Goal: Task Accomplishment & Management: Use online tool/utility

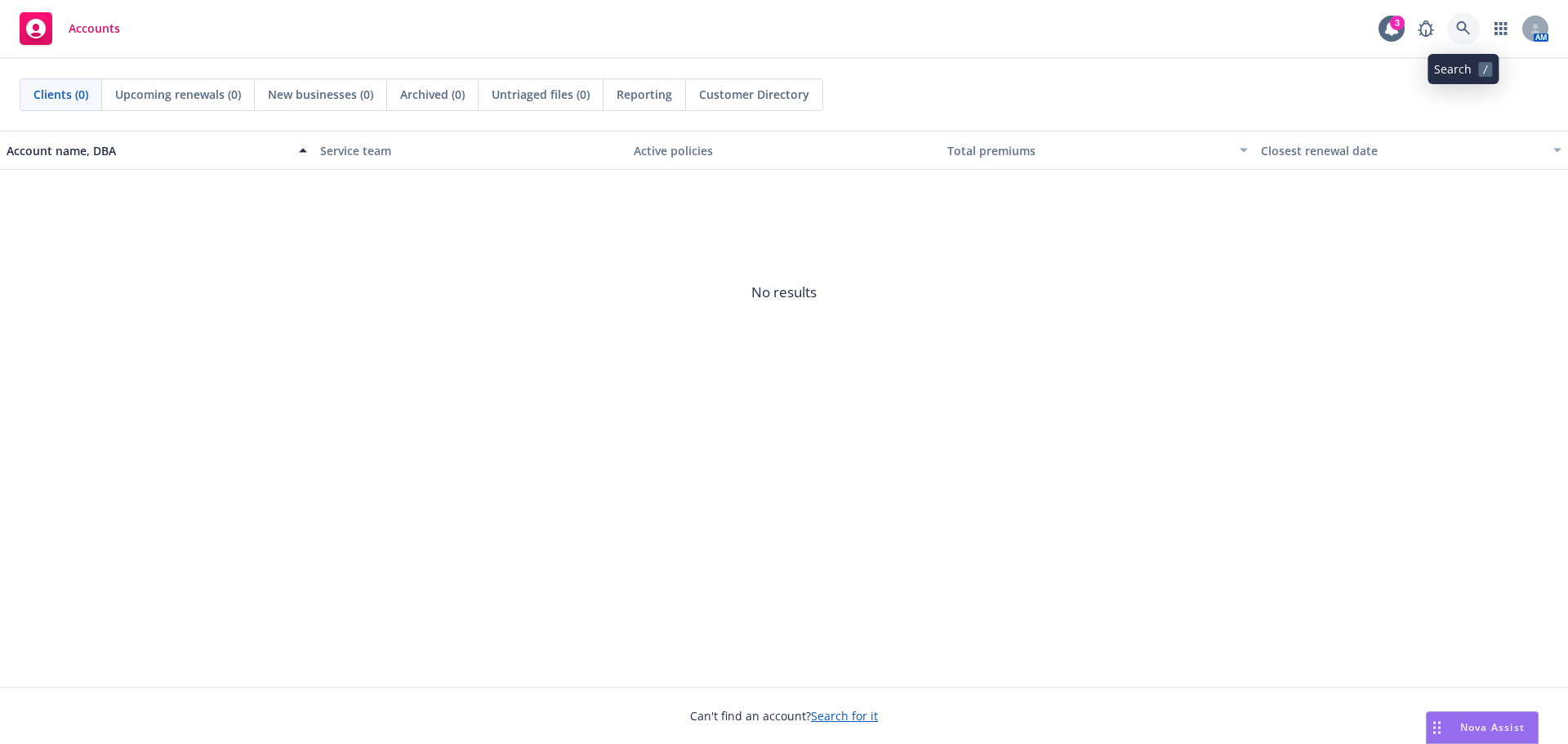
click at [1460, 33] on icon at bounding box center [1463, 29] width 15 height 15
click at [1457, 722] on div "Nova Assist" at bounding box center [1492, 727] width 90 height 14
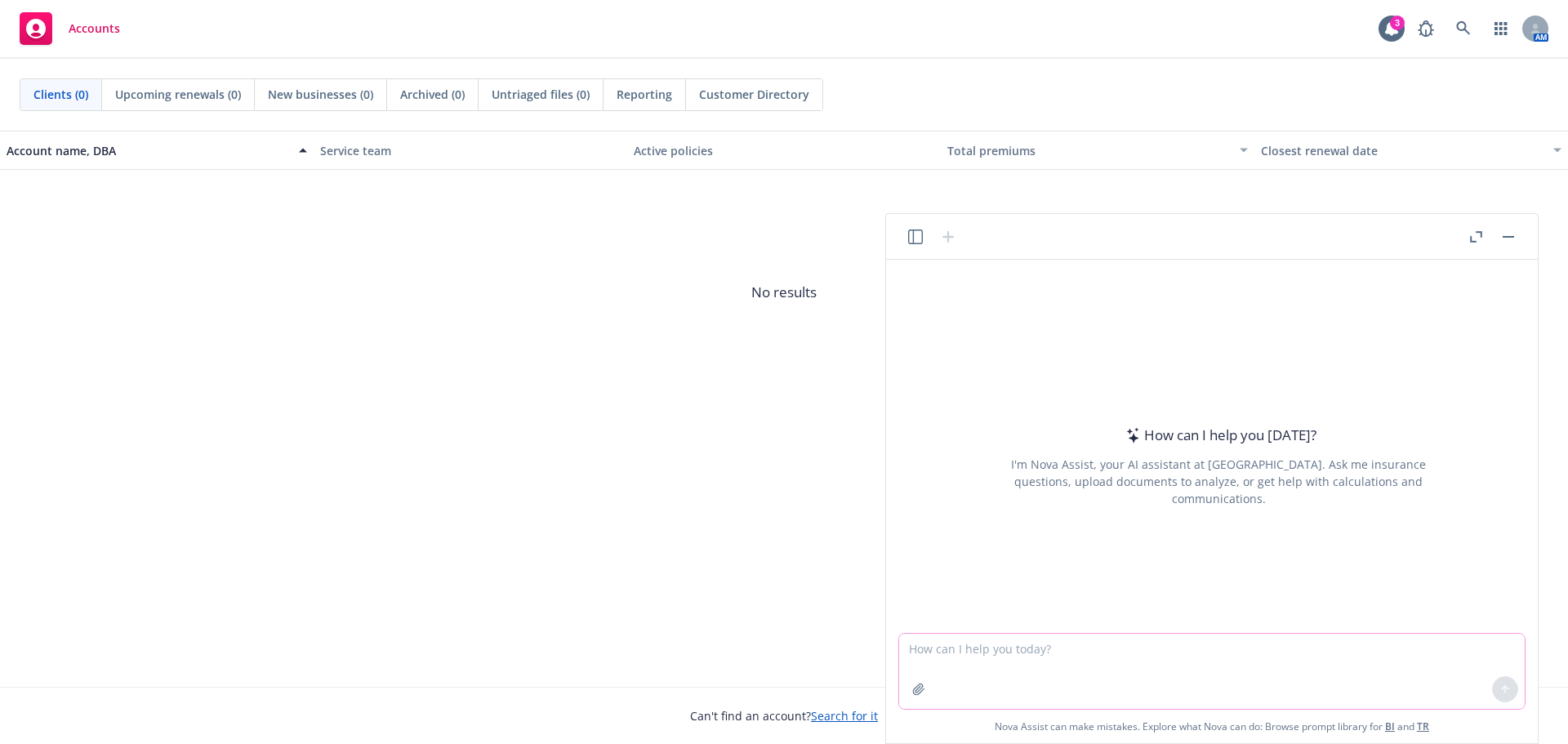
click at [1019, 643] on textarea at bounding box center [1211, 671] width 626 height 75
paste textarea "Re: Benji - I know [PERSON_NAME] provided some updates on this and you have the…"
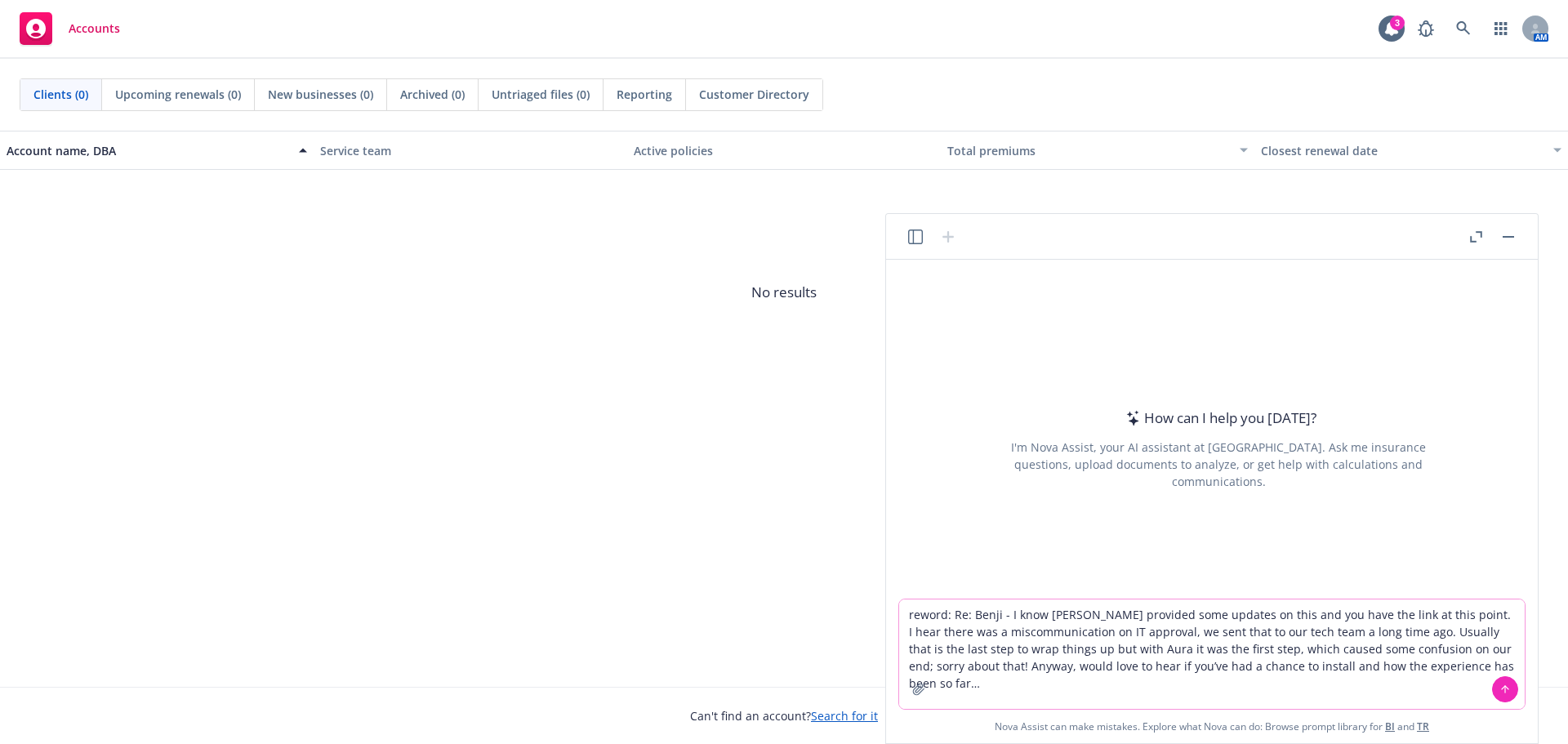
type textarea "reword: Re: Benji - I know [PERSON_NAME] provided some updates on this and you …"
click at [1501, 685] on icon at bounding box center [1505, 690] width 12 height 12
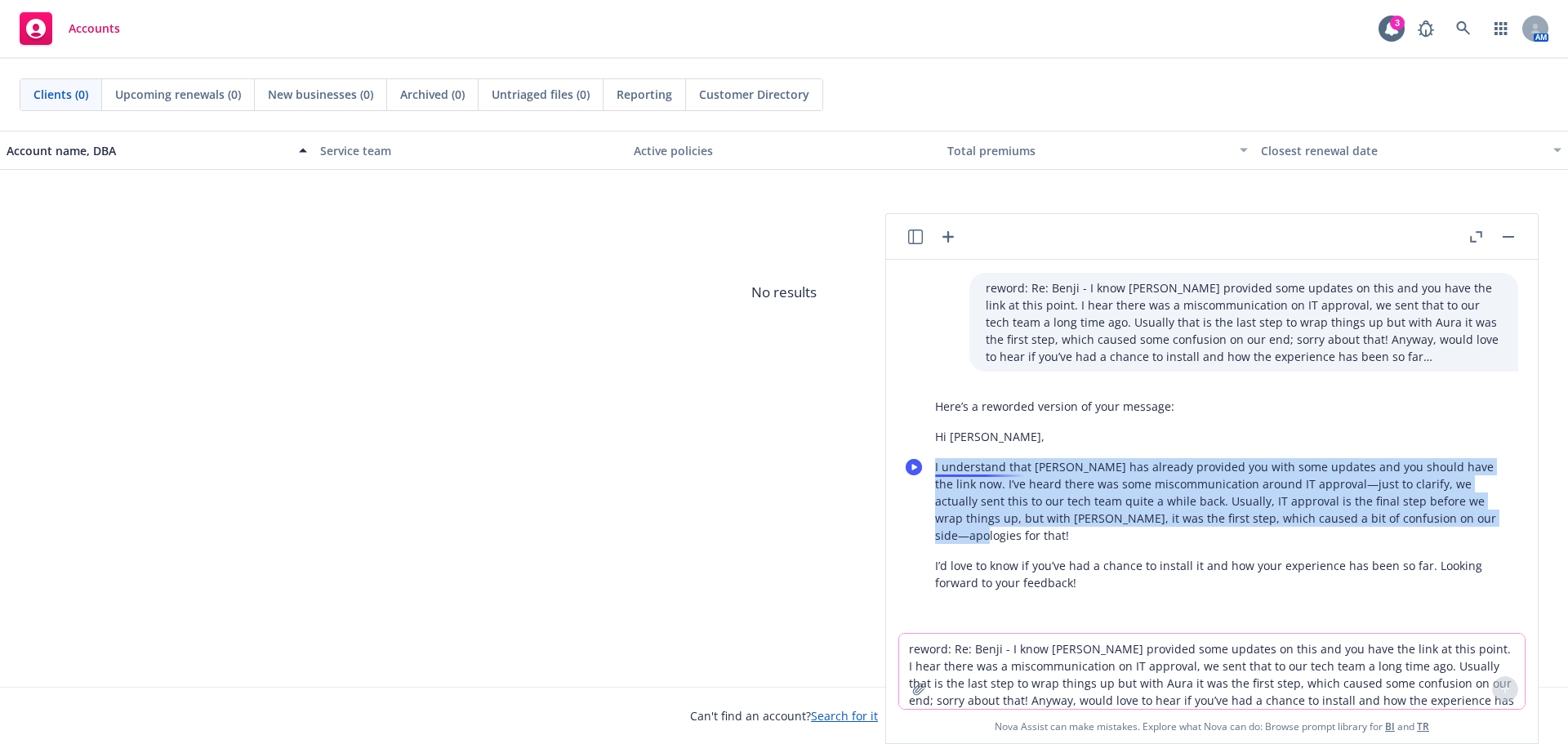
drag, startPoint x: 1472, startPoint y: 517, endPoint x: 926, endPoint y: 469, distance: 548.1
click at [926, 469] on div "Here’s a reworded version of your message: Hi [PERSON_NAME], I understand that …" at bounding box center [1218, 494] width 599 height 206
copy p "I understand that [PERSON_NAME] has already provided you with some updates and …"
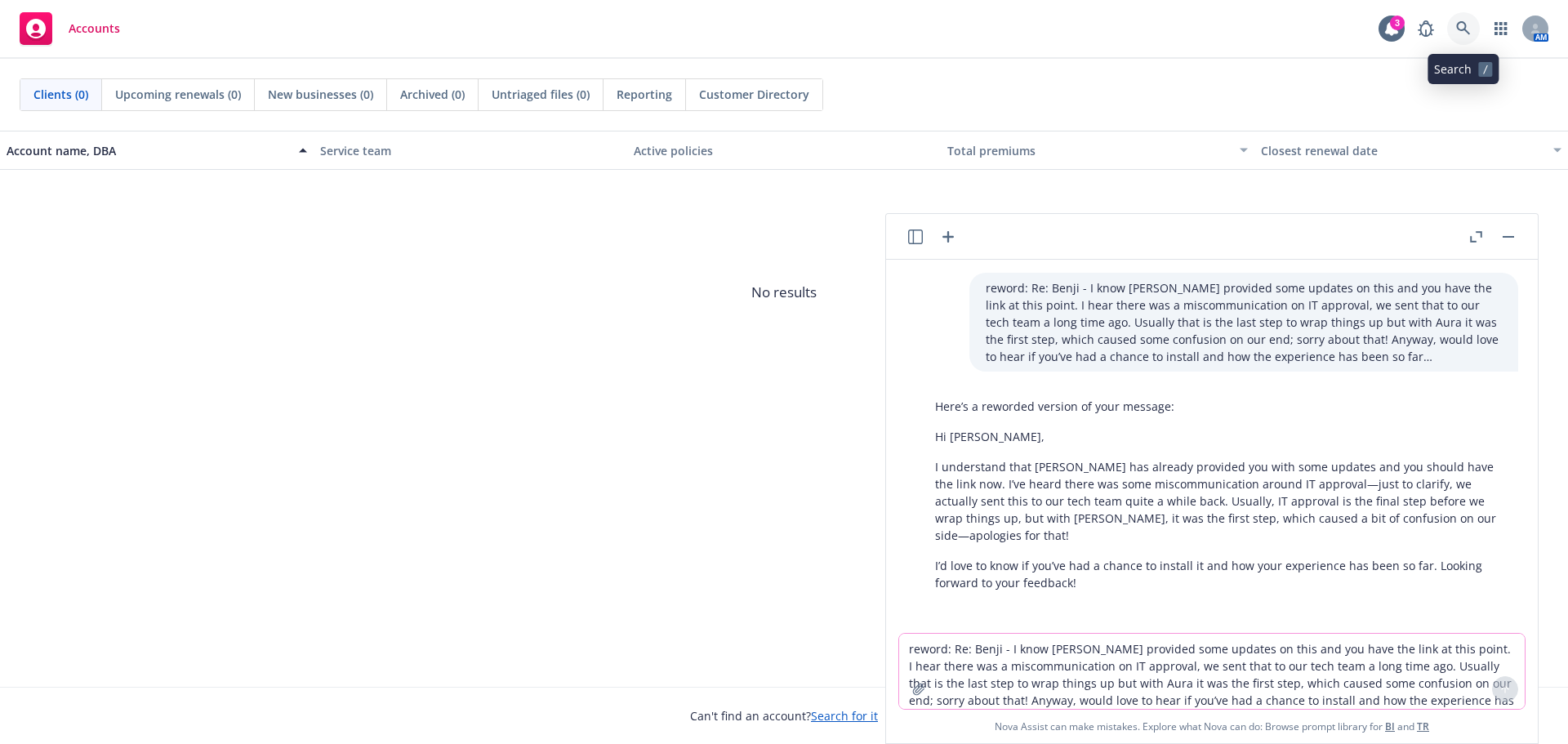
click at [1478, 31] on link at bounding box center [1463, 28] width 32 height 32
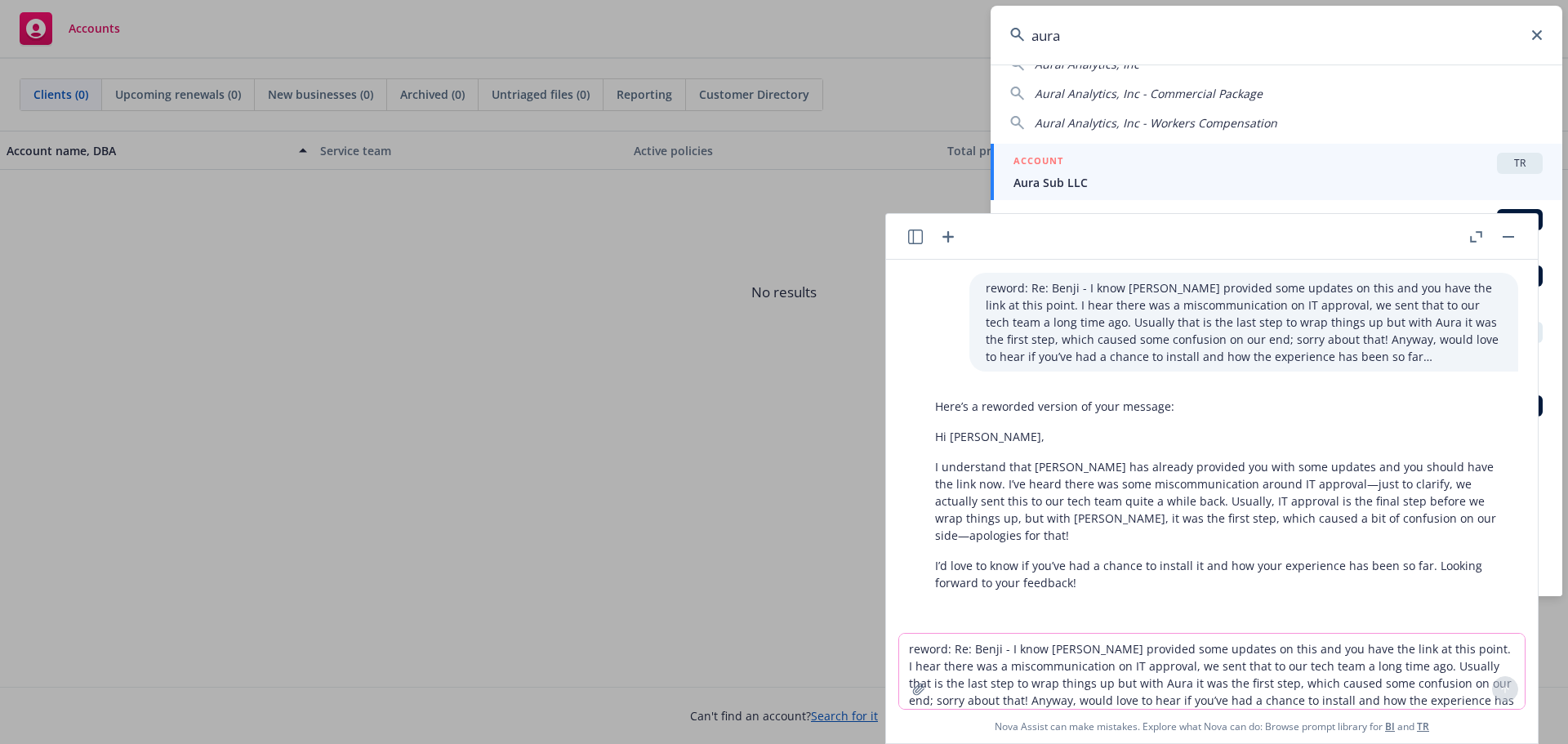
scroll to position [163, 0]
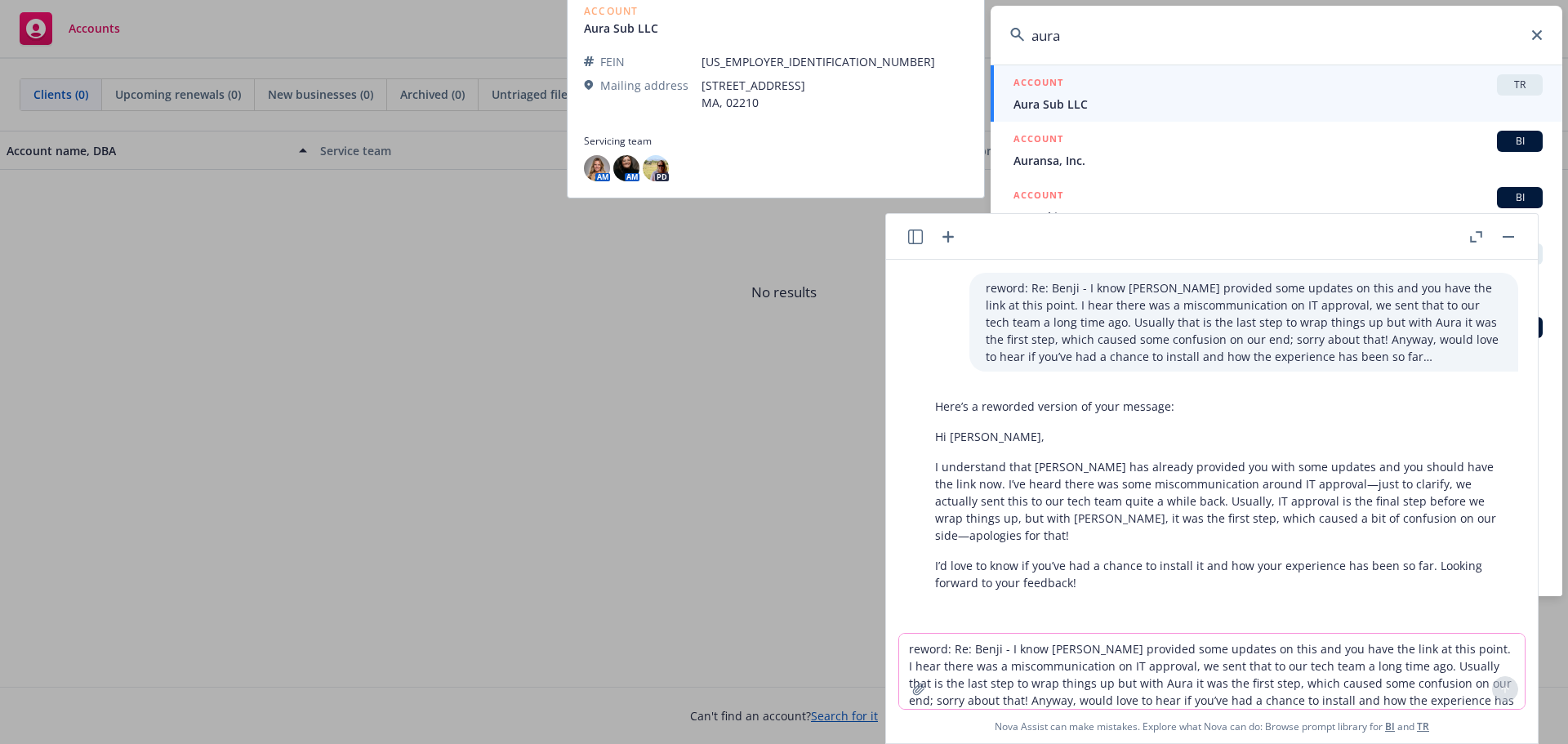
type input "aura"
click at [1453, 92] on div "ACCOUNT TR" at bounding box center [1278, 86] width 530 height 22
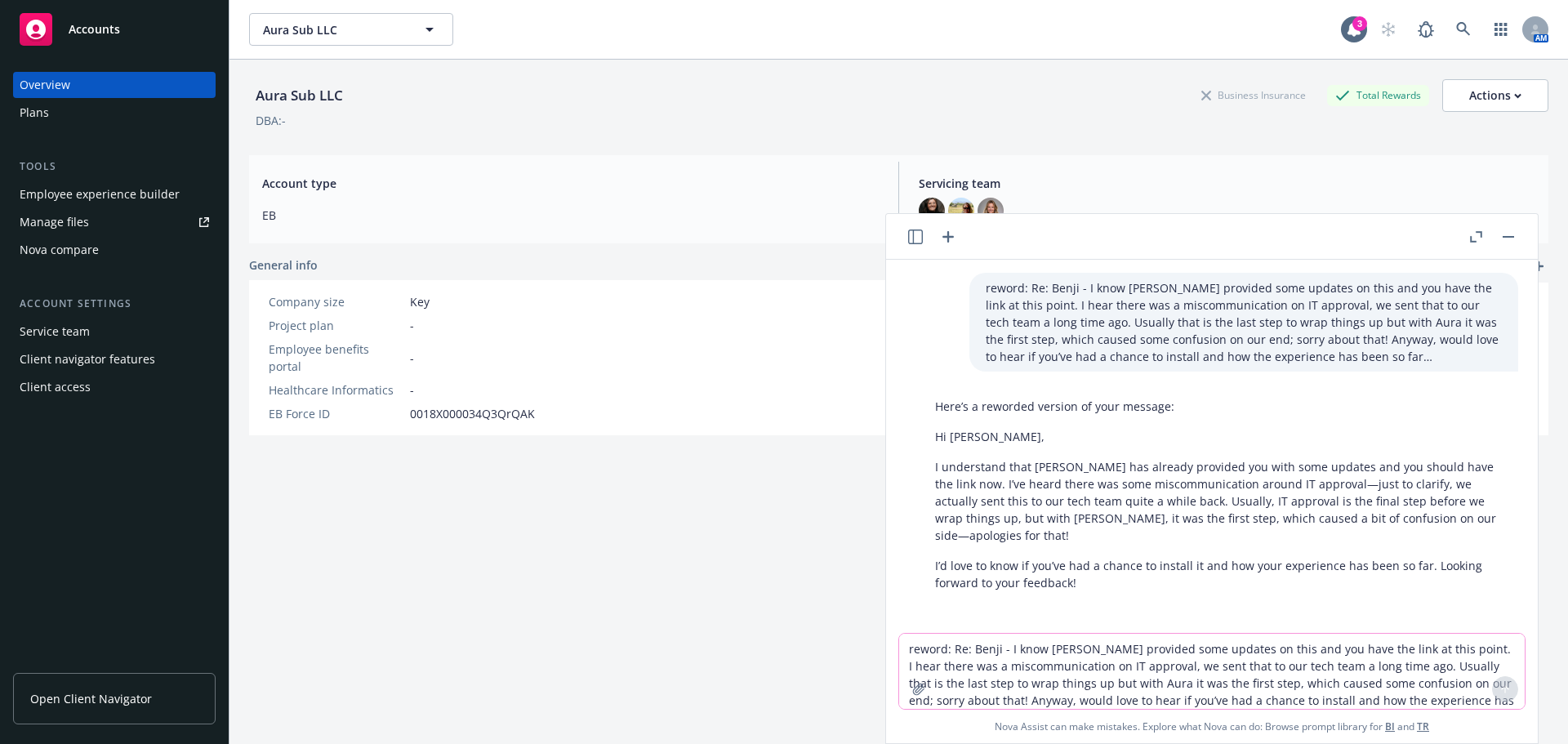
click at [110, 214] on link "Manage files" at bounding box center [114, 222] width 202 height 27
